Goal: Find specific page/section: Find specific page/section

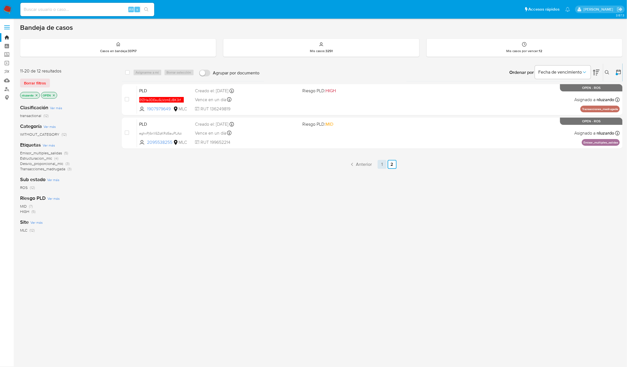
click at [382, 161] on link "1" at bounding box center [381, 164] width 9 height 9
click at [31, 152] on span "Emisor_multiples_salidas" at bounding box center [41, 153] width 42 height 6
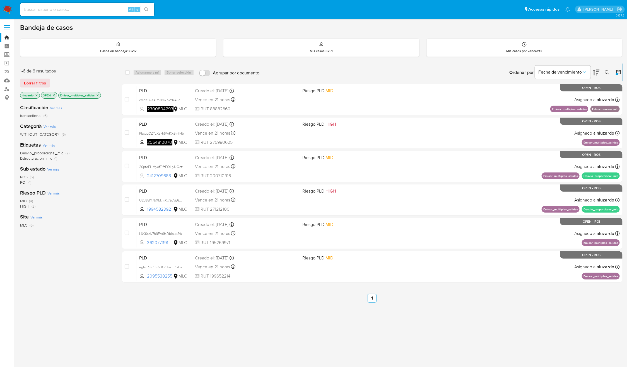
drag, startPoint x: 173, startPoint y: 175, endPoint x: 274, endPoint y: 443, distance: 286.5
click at [274, 367] on html "Pausado Ver notificaciones Alt s Accesos rápidos Presiona las siguientes teclas…" at bounding box center [313, 183] width 627 height 367
click at [106, 244] on div "Clasificación Ver más transactional (6) Categoría Ver más WITHOUT_CATEGORY (6) …" at bounding box center [66, 195] width 93 height 190
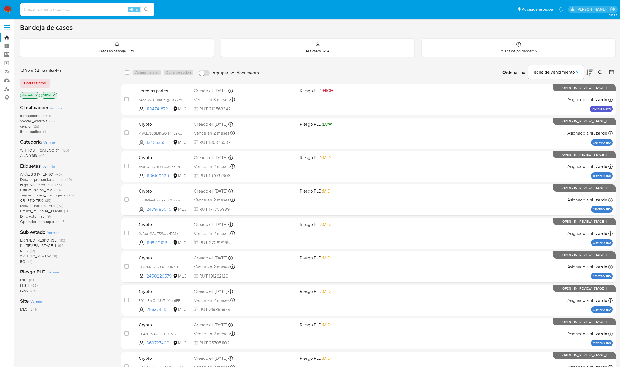
click at [587, 75] on icon at bounding box center [589, 73] width 7 height 6
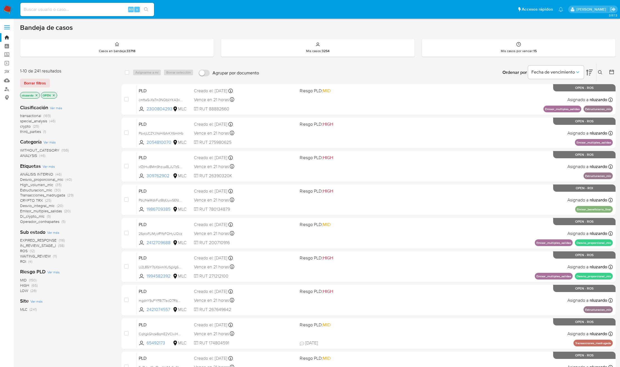
click at [587, 75] on icon at bounding box center [589, 73] width 7 height 6
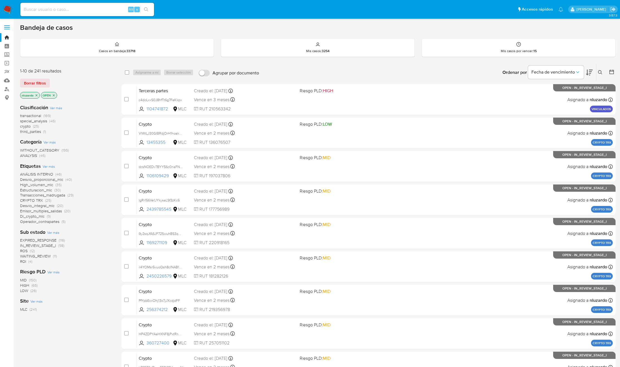
click at [587, 75] on icon at bounding box center [589, 73] width 7 height 6
